Goal: Information Seeking & Learning: Learn about a topic

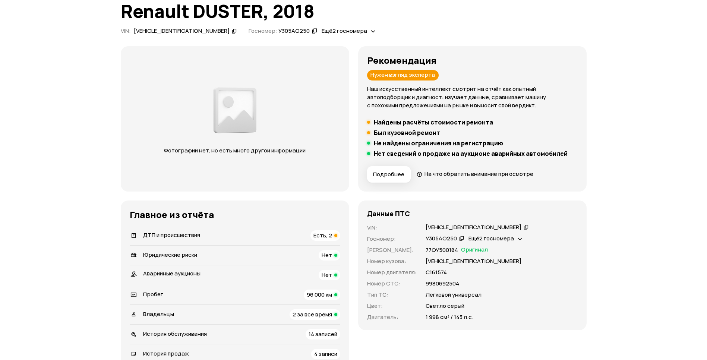
scroll to position [54, 0]
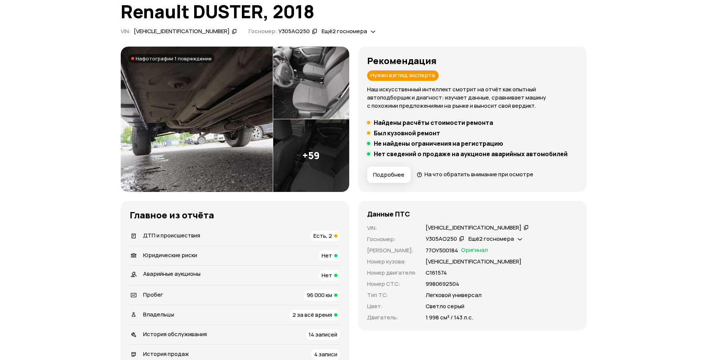
click at [393, 174] on span "Подробнее" at bounding box center [388, 174] width 31 height 7
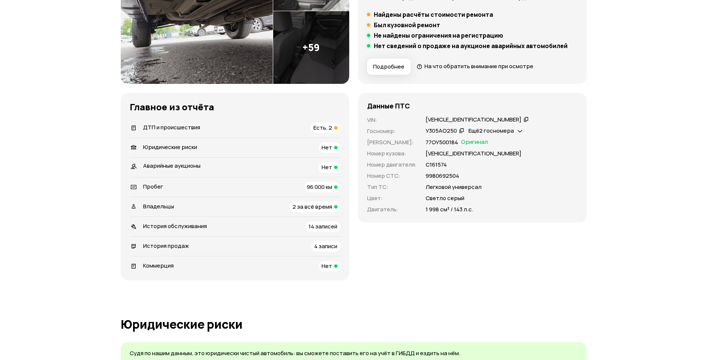
click at [321, 128] on span "Есть, 2" at bounding box center [322, 128] width 19 height 8
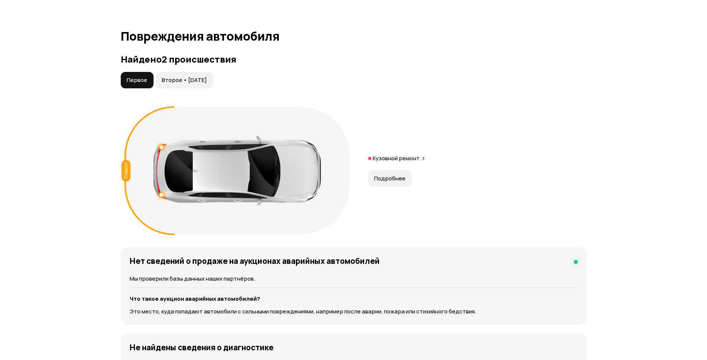
scroll to position [772, 0]
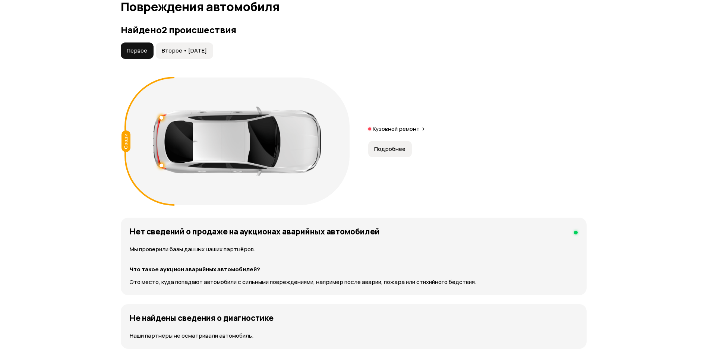
click at [384, 151] on span "Подробнее" at bounding box center [389, 148] width 31 height 7
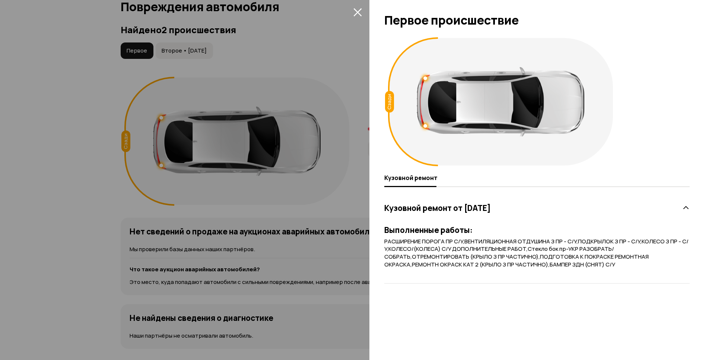
click at [355, 10] on icon "закрыть" at bounding box center [358, 12] width 9 height 9
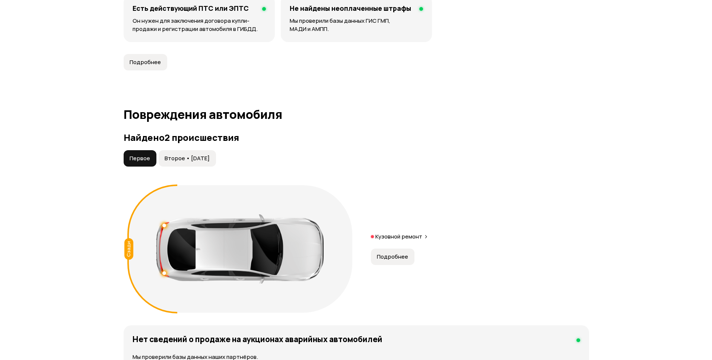
scroll to position [664, 0]
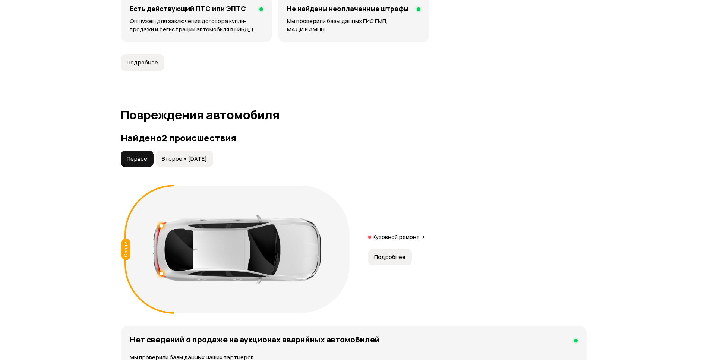
click at [171, 155] on span "Второе • [DATE]" at bounding box center [184, 158] width 45 height 7
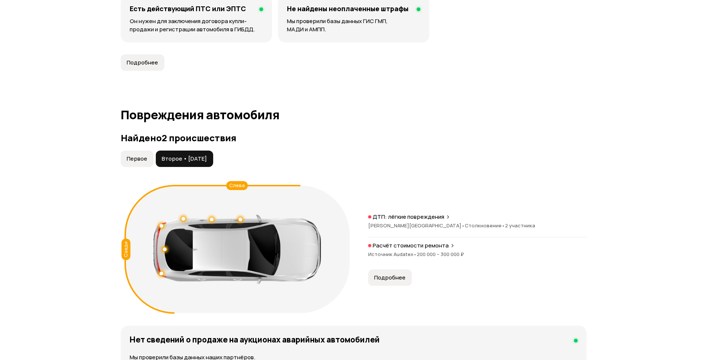
click at [410, 217] on p "ДТП: лёгкие повреждения" at bounding box center [409, 216] width 72 height 7
click at [423, 255] on span "200 000 – 300 000 ₽" at bounding box center [440, 254] width 47 height 7
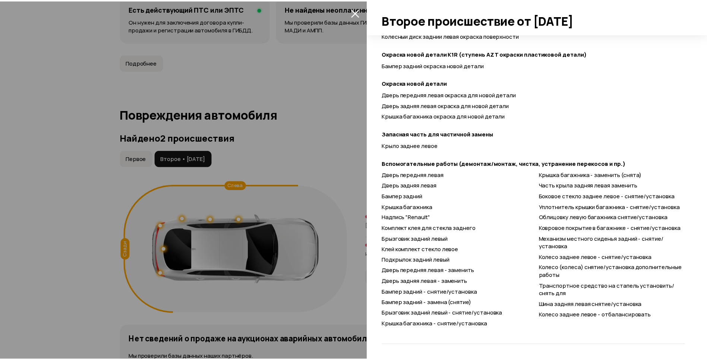
scroll to position [47, 0]
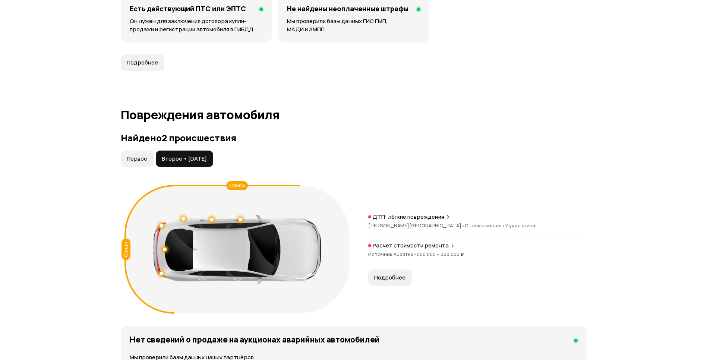
click at [406, 214] on p "ДТП: лёгкие повреждения" at bounding box center [409, 216] width 72 height 7
click at [417, 251] on span "200 000 – 300 000 ₽" at bounding box center [440, 254] width 47 height 7
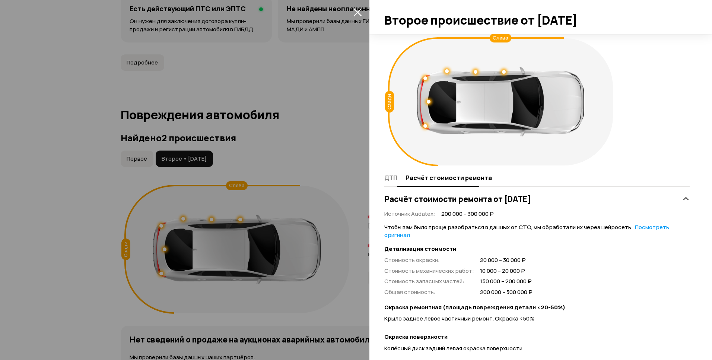
click at [393, 177] on span "ДТП" at bounding box center [391, 177] width 13 height 7
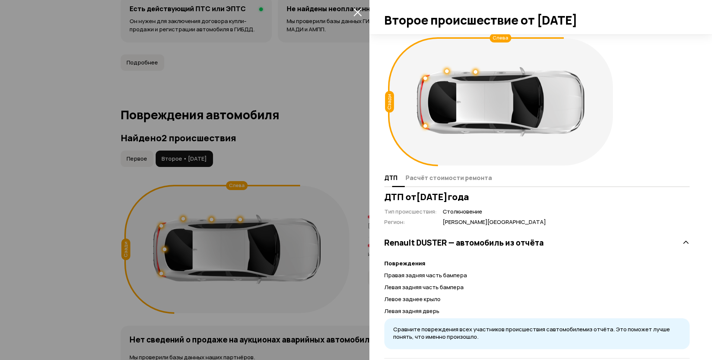
click at [434, 177] on span "Расчёт стоимости ремонта" at bounding box center [449, 177] width 86 height 7
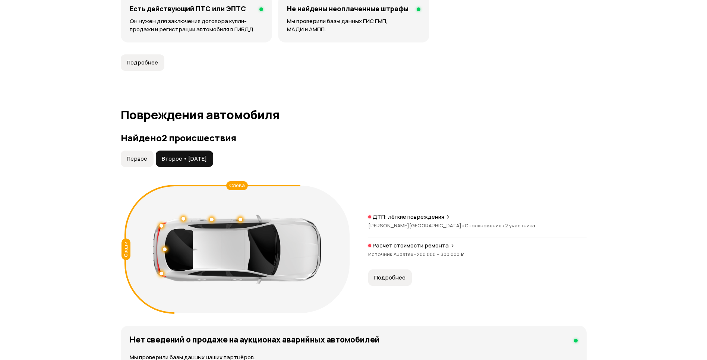
click at [130, 159] on span "Первое" at bounding box center [137, 158] width 20 height 7
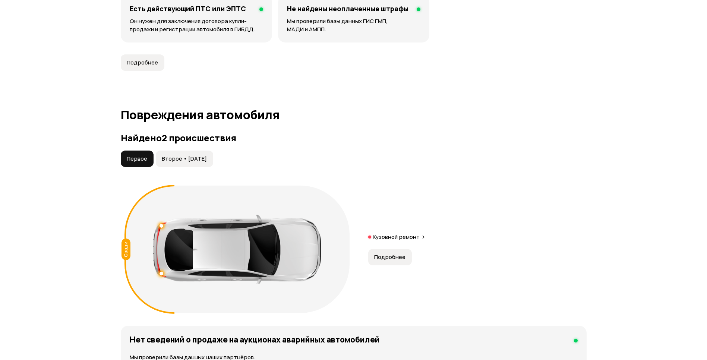
click at [400, 255] on span "Подробнее" at bounding box center [389, 256] width 31 height 7
